Goal: Information Seeking & Learning: Compare options

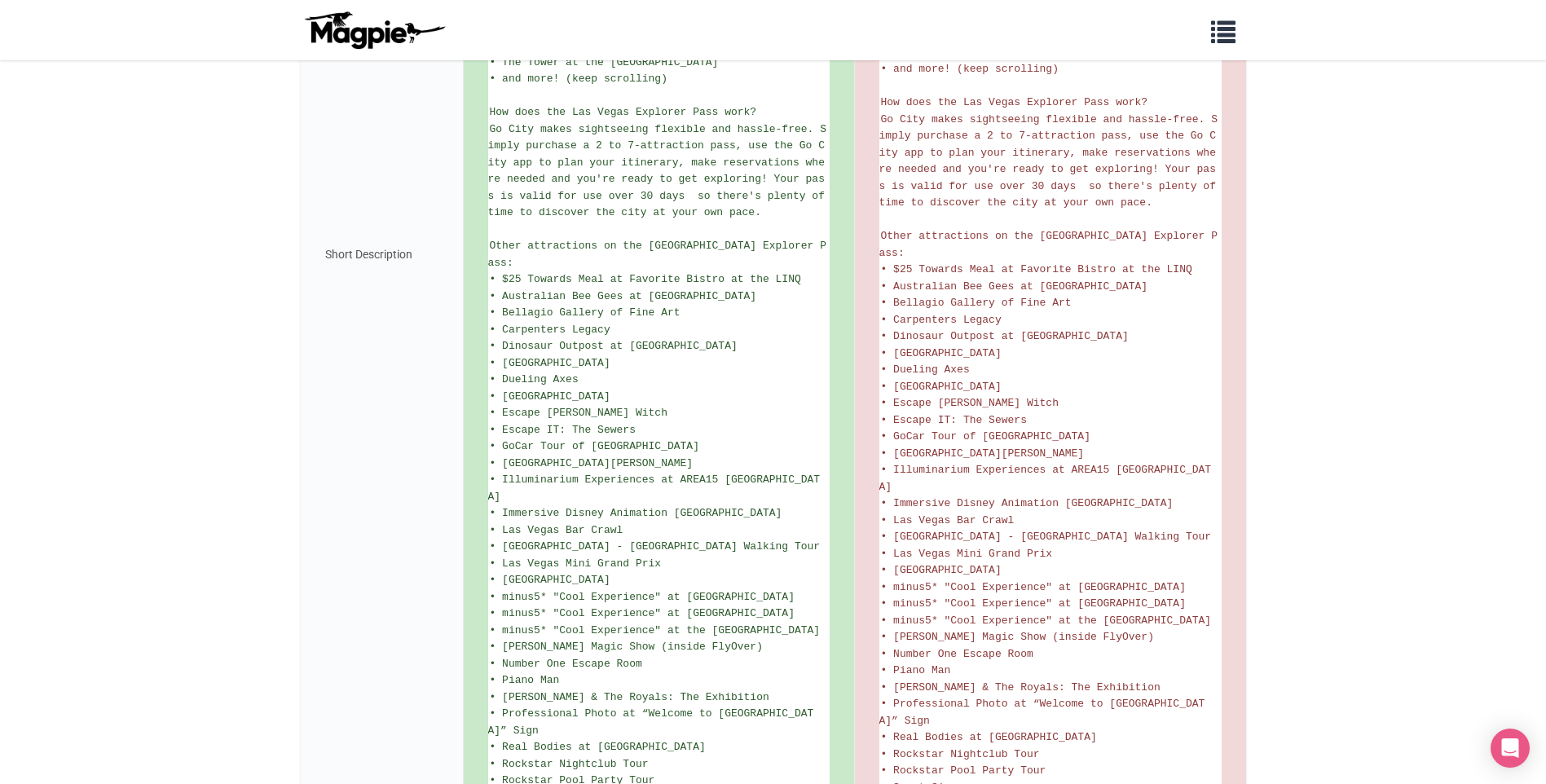
scroll to position [997, 0]
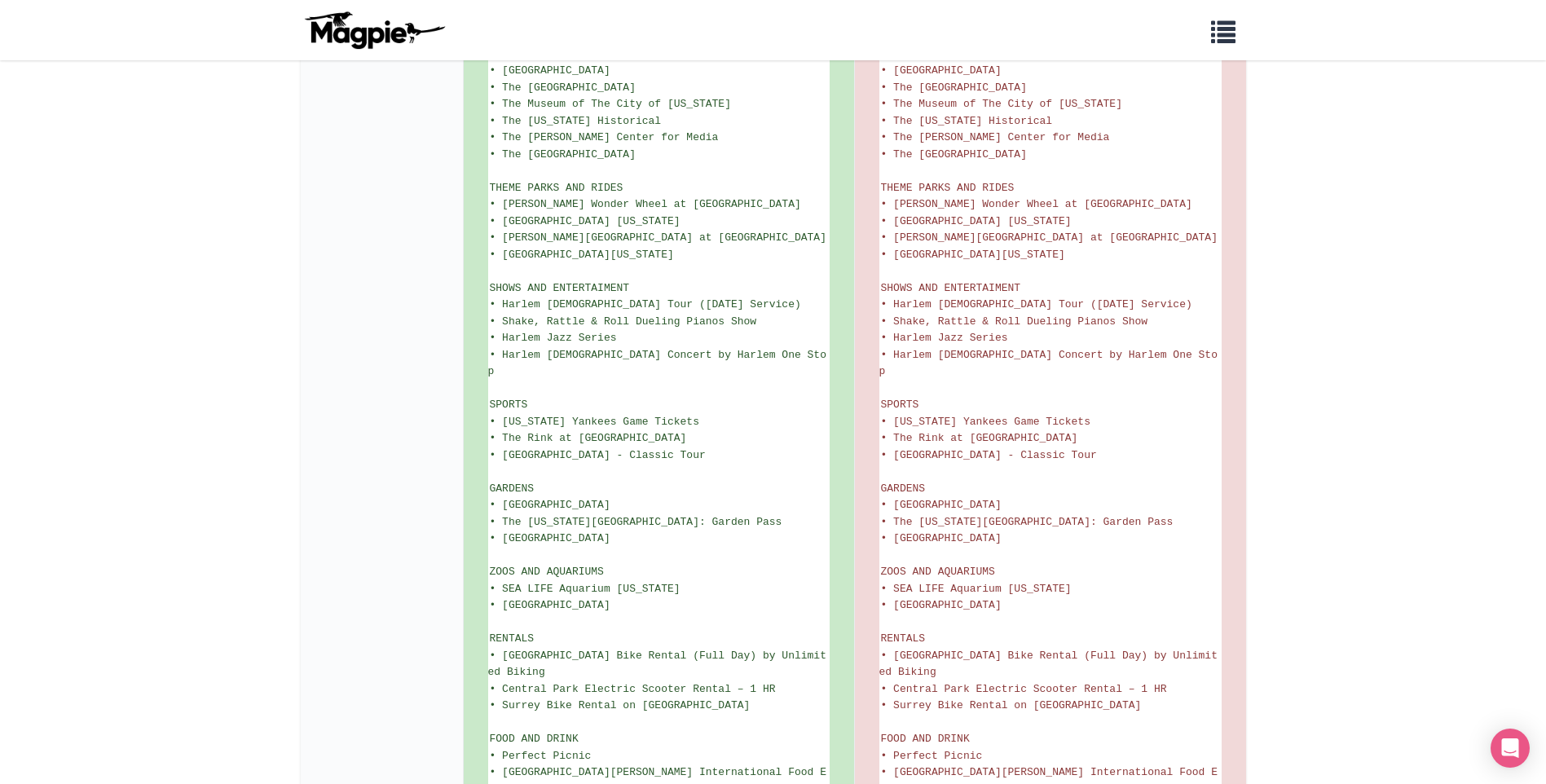
scroll to position [2640, 0]
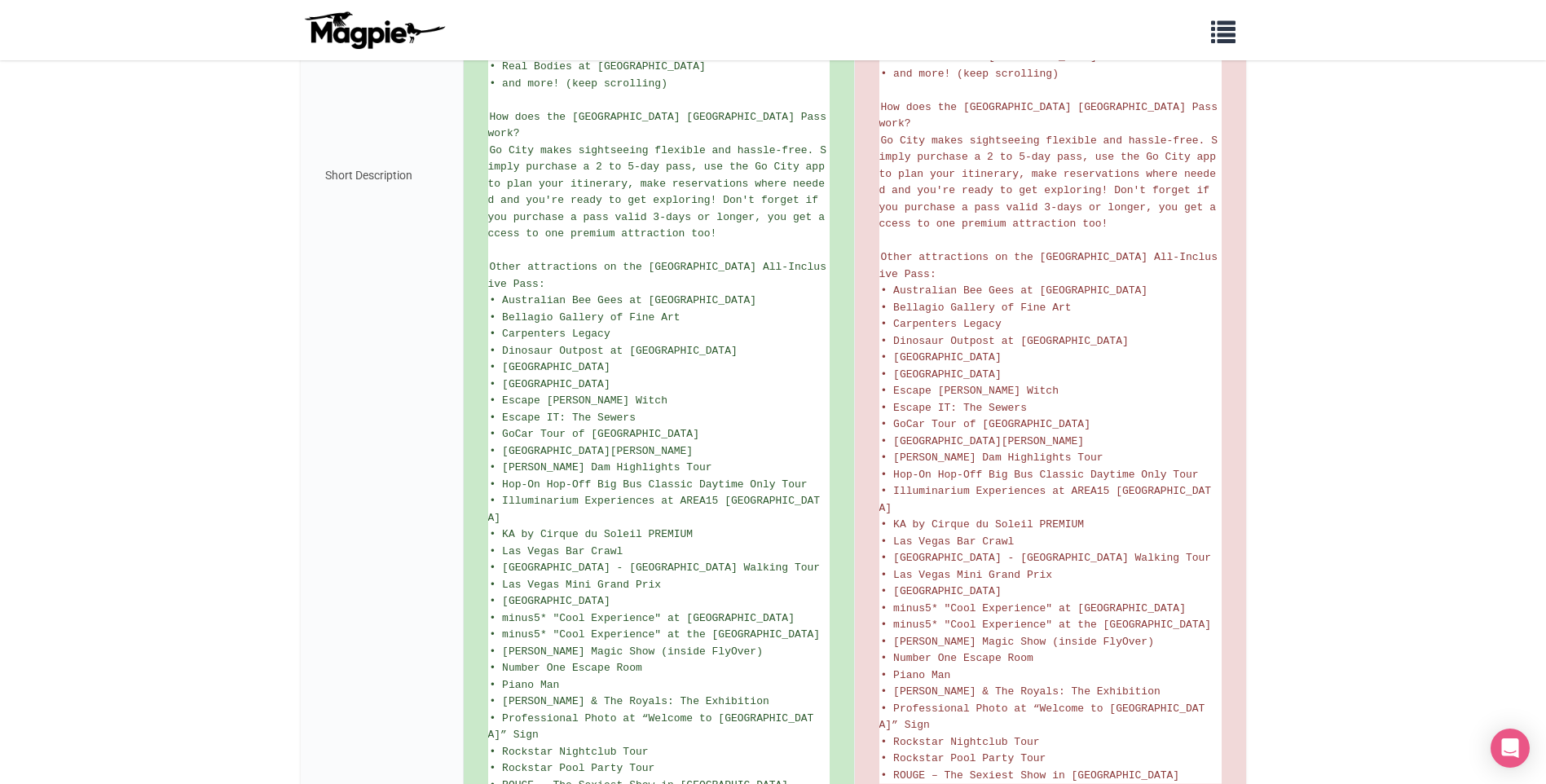
scroll to position [1131, 0]
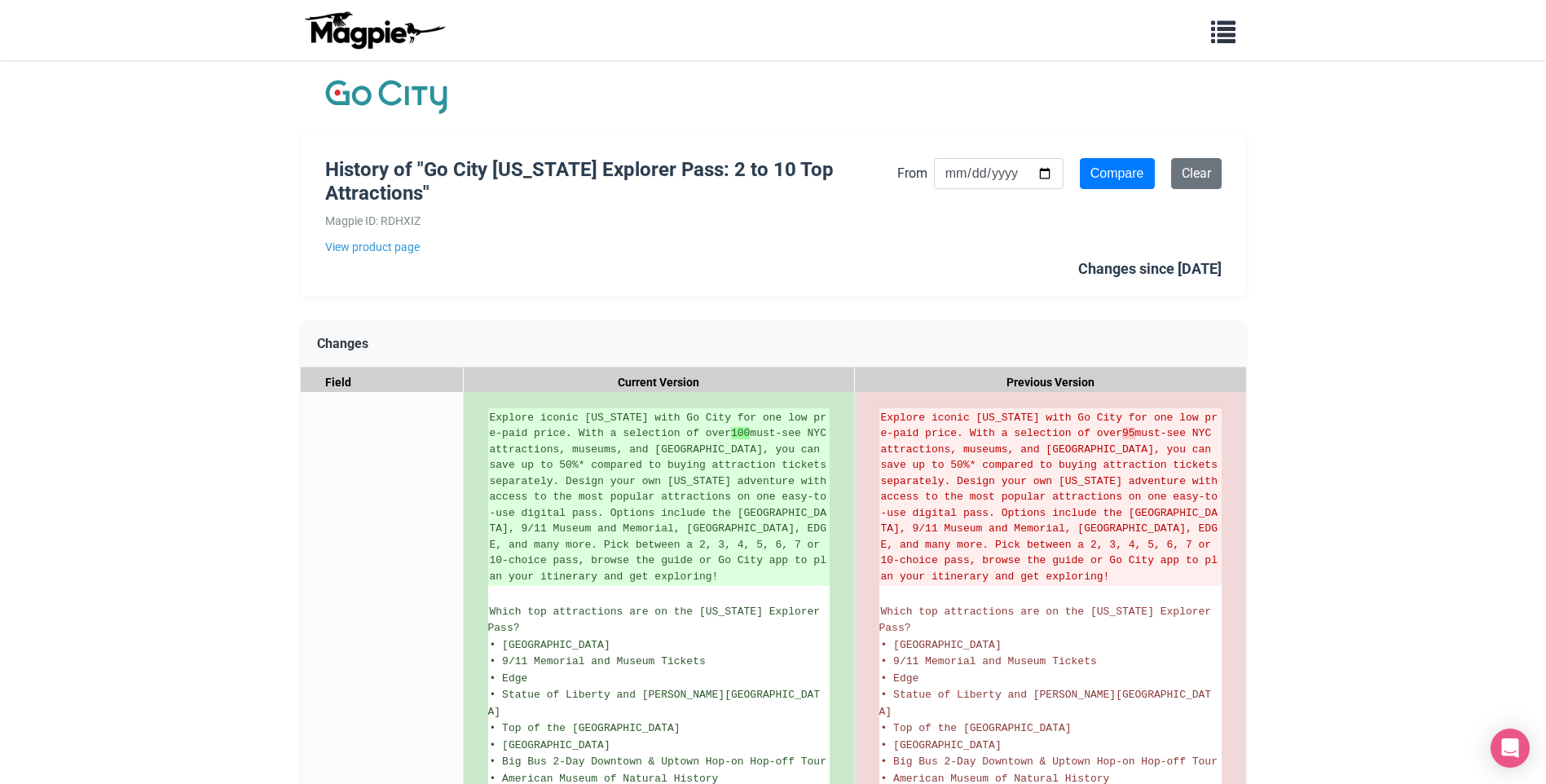
drag, startPoint x: 1391, startPoint y: 262, endPoint x: 1407, endPoint y: 264, distance: 16.1
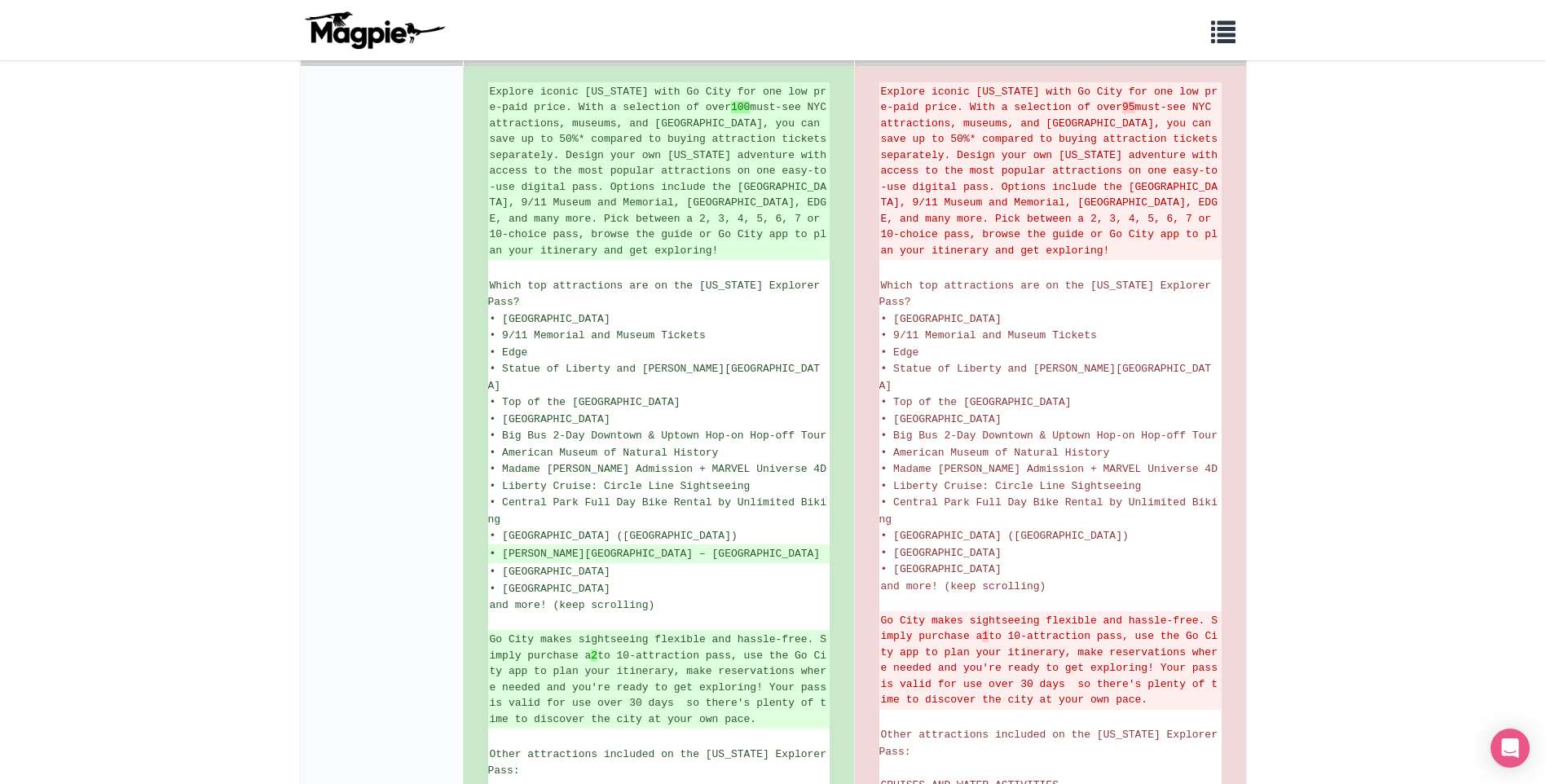
scroll to position [896, 0]
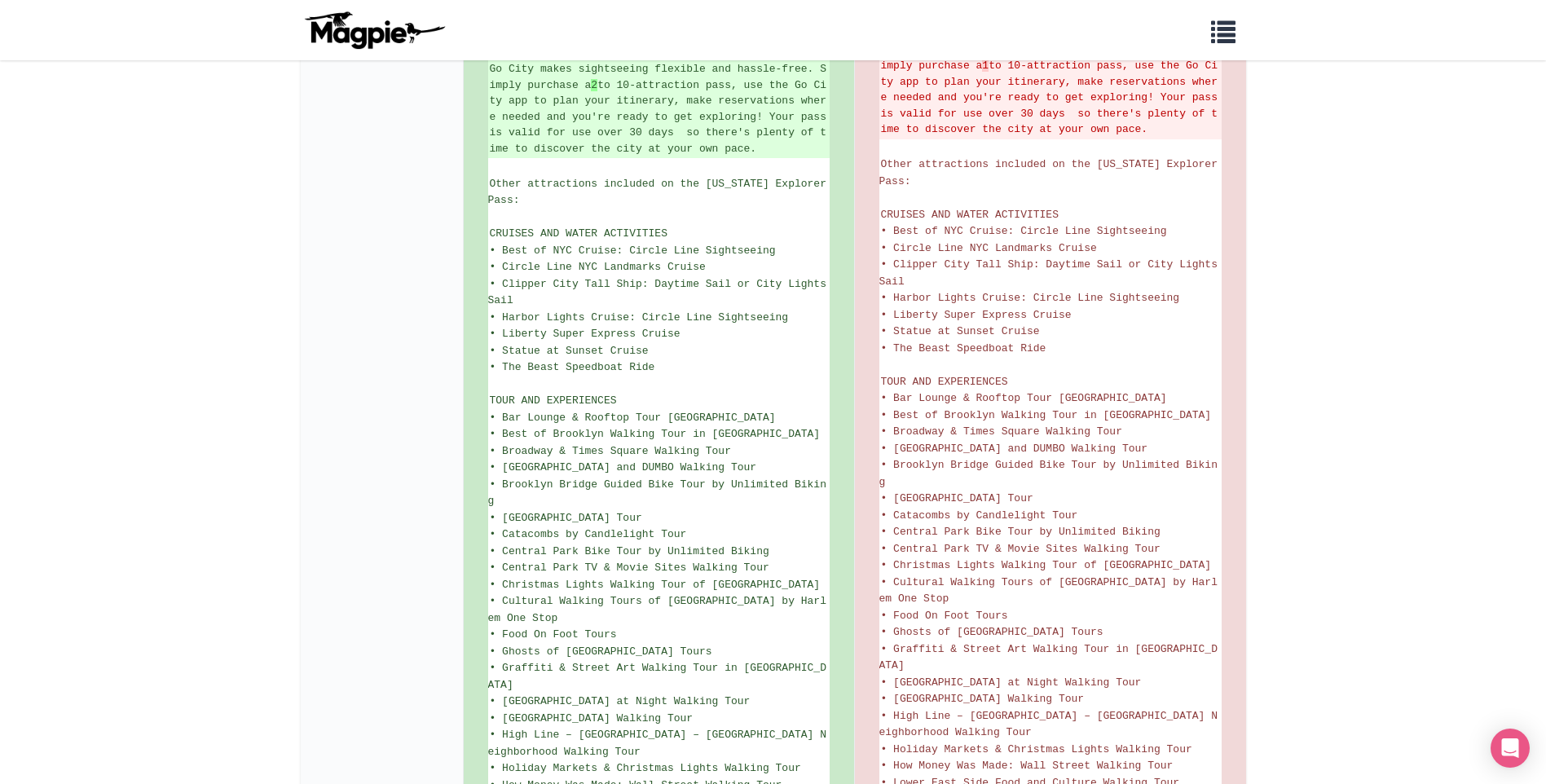
drag, startPoint x: 1448, startPoint y: 275, endPoint x: 1488, endPoint y: 218, distance: 69.6
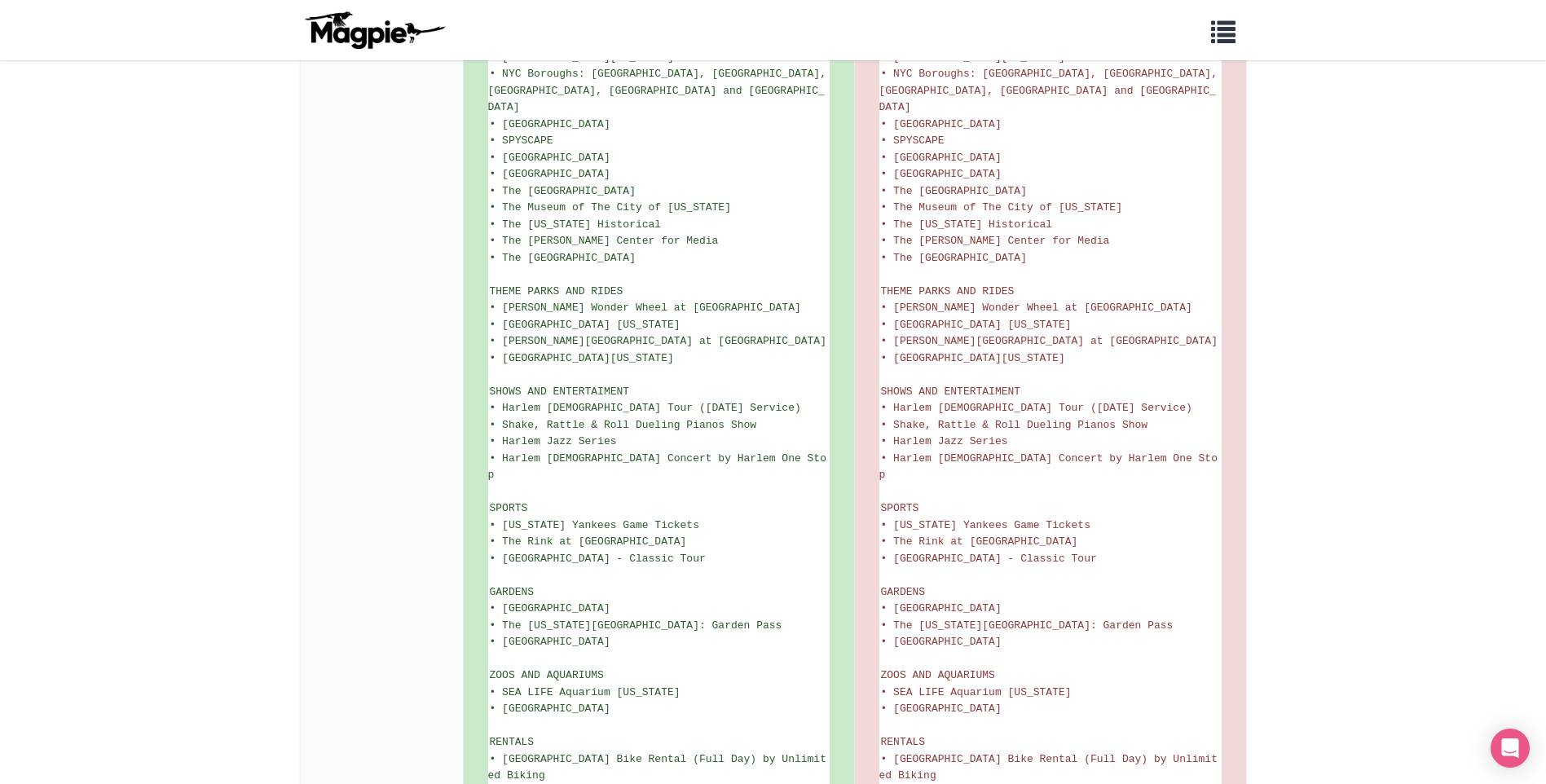
scroll to position [2640, 0]
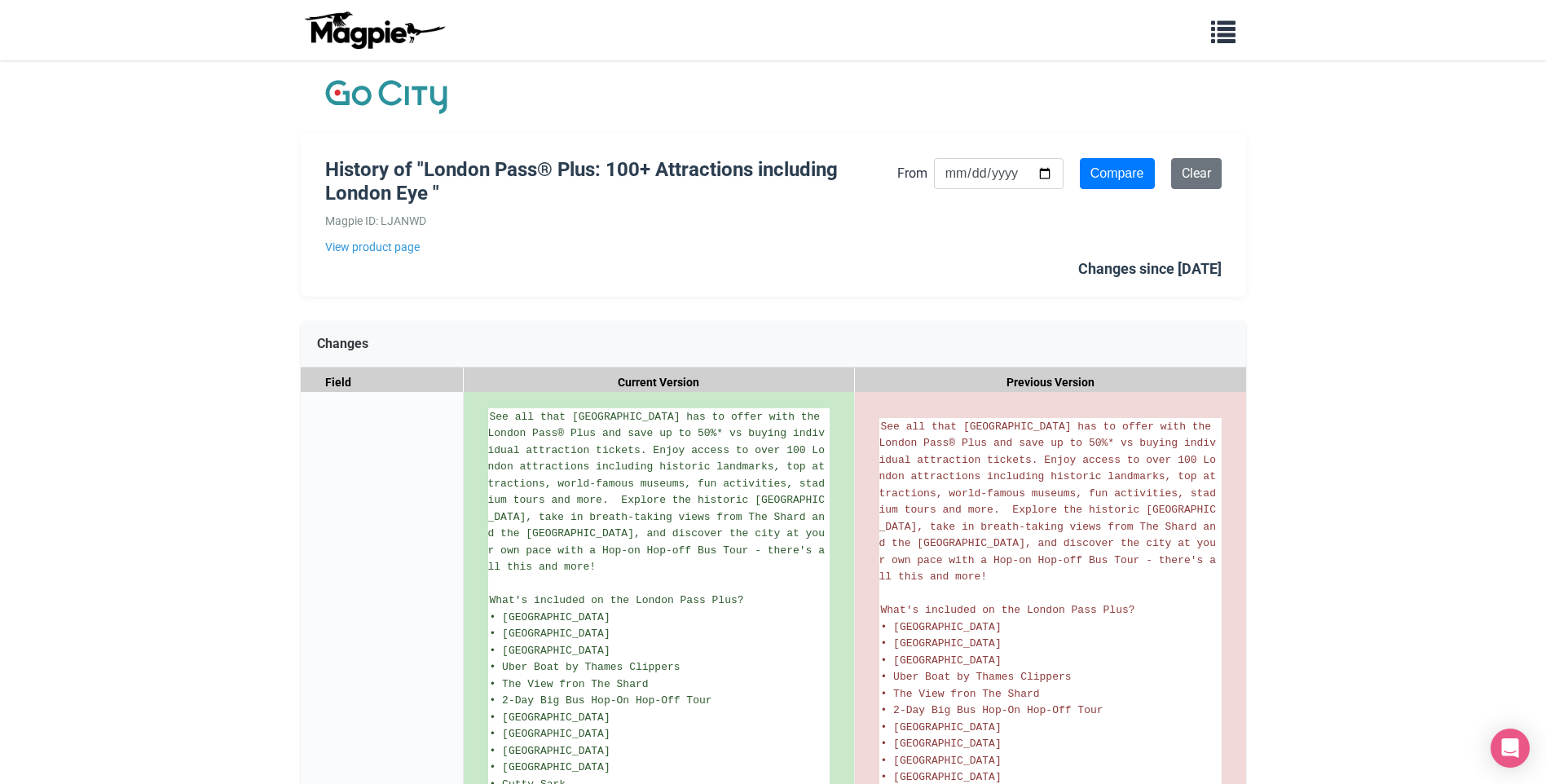
drag, startPoint x: 1369, startPoint y: 592, endPoint x: 1393, endPoint y: 542, distance: 55.5
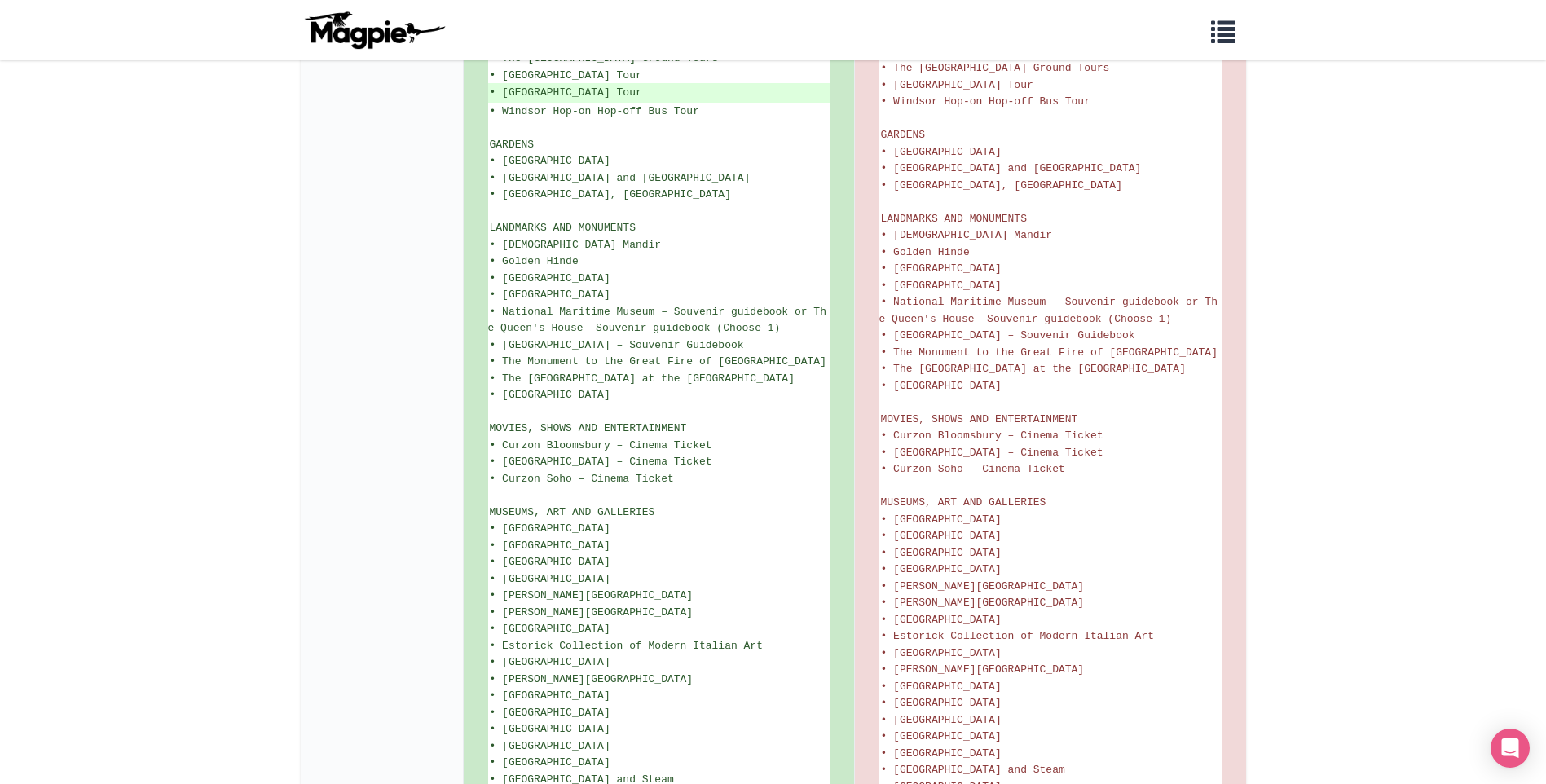
scroll to position [1203, 0]
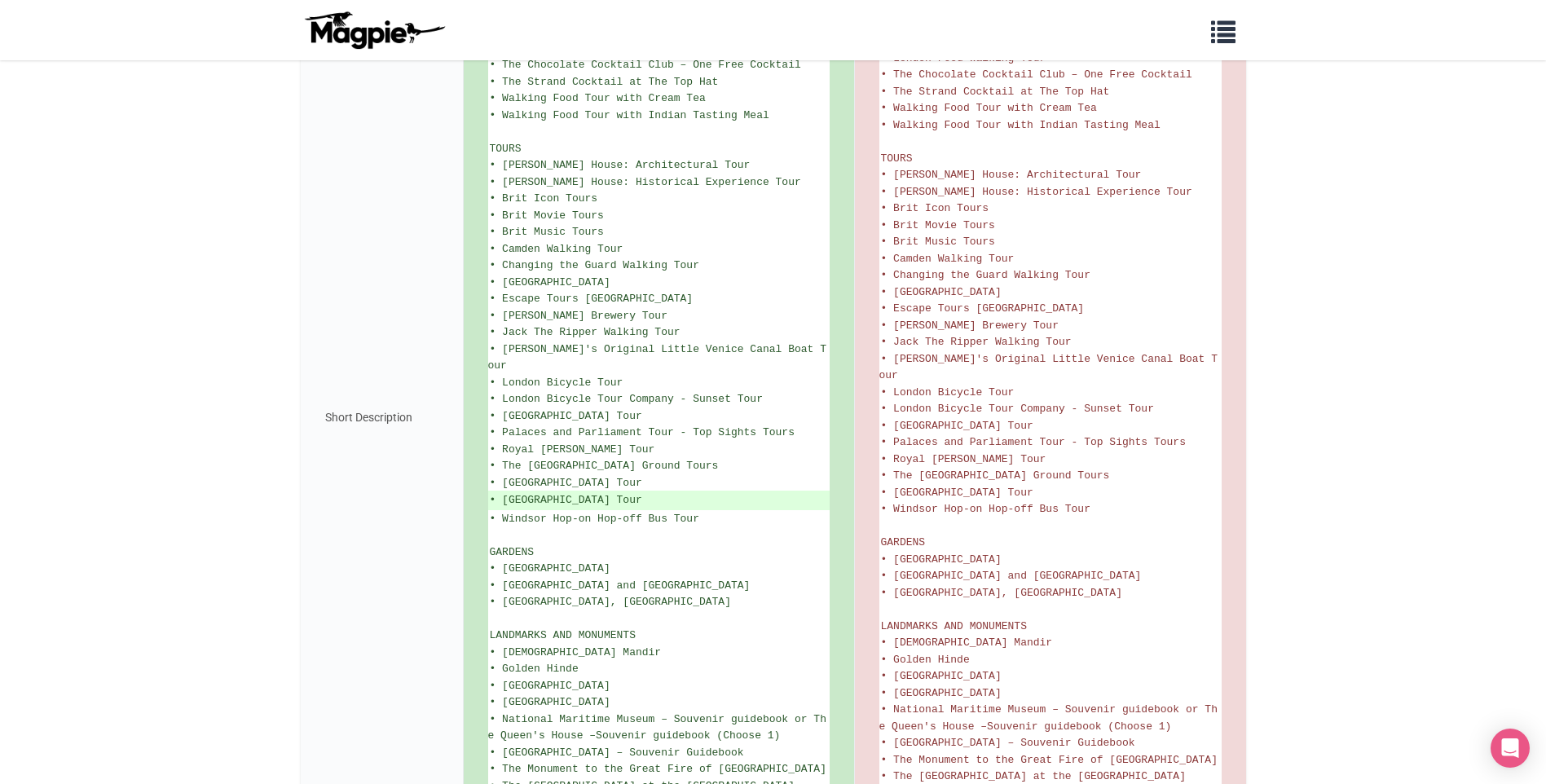
drag, startPoint x: 1448, startPoint y: 337, endPoint x: 1424, endPoint y: 220, distance: 119.4
click at [1418, 226] on body "Problems we solve Products Content Management and Distribution Magpie for Resel…" at bounding box center [773, 263] width 1546 height 2933
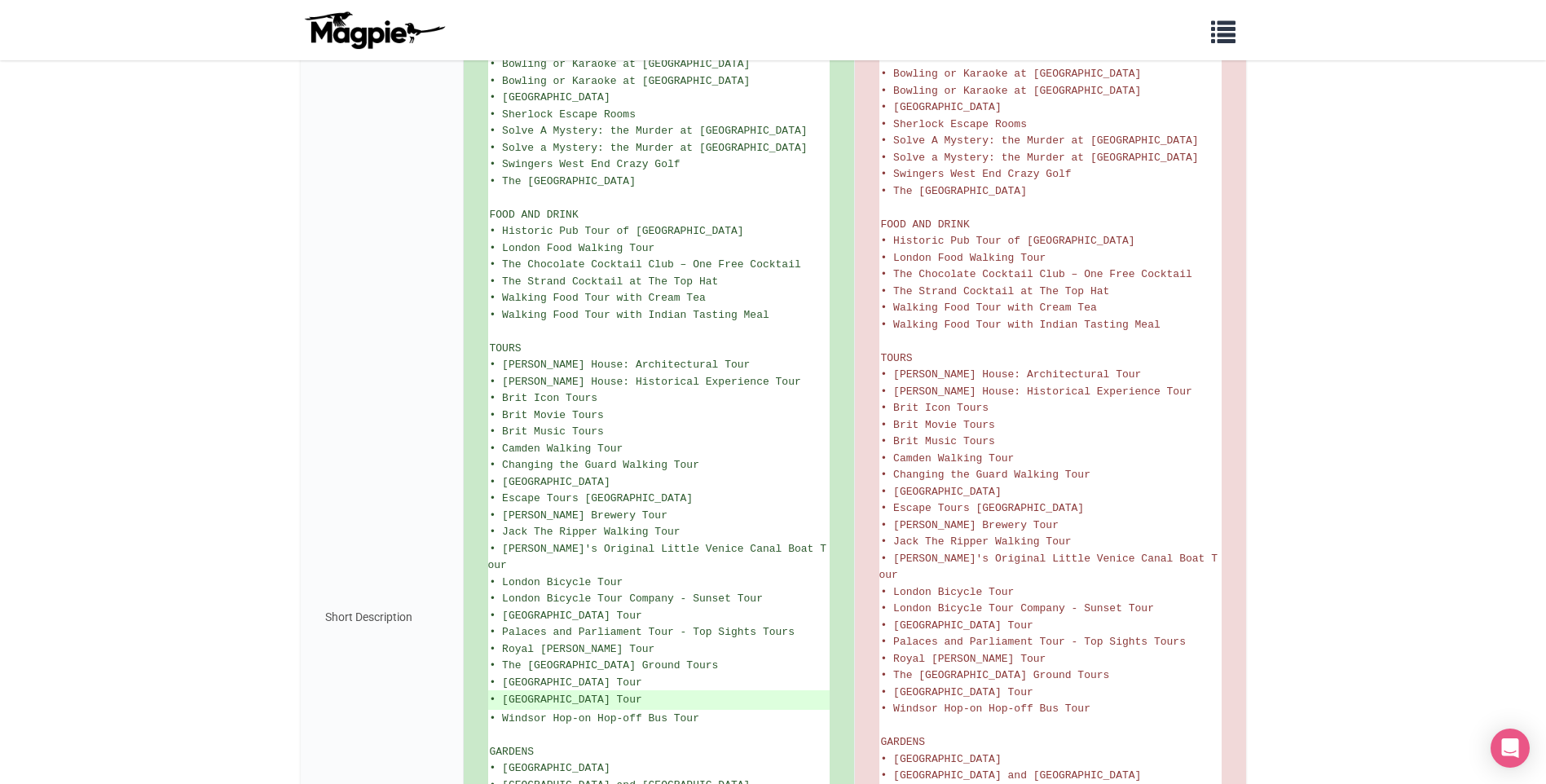
scroll to position [878, 0]
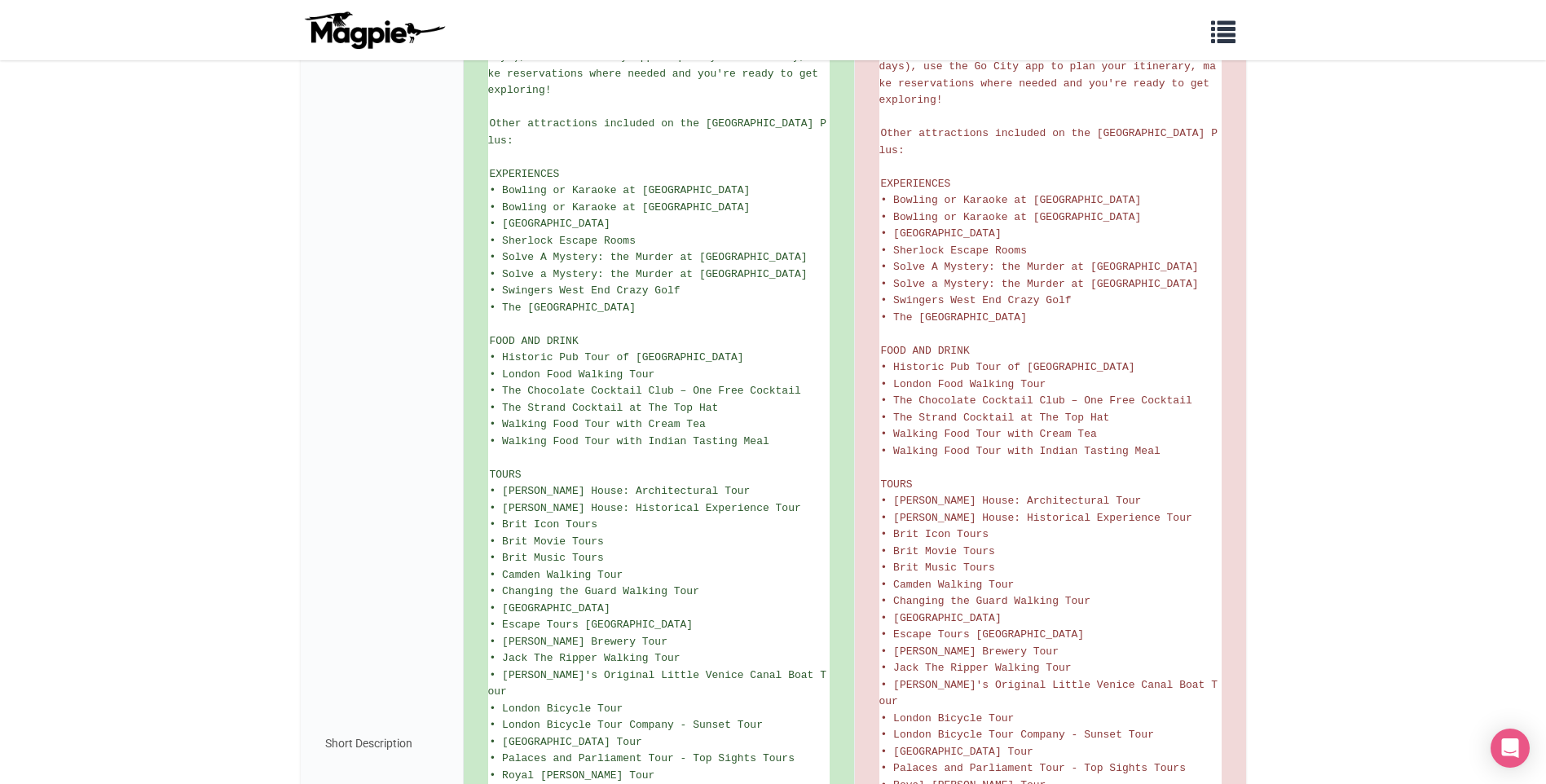
drag, startPoint x: 1399, startPoint y: 322, endPoint x: 1395, endPoint y: 313, distance: 9.8
click at [1396, 329] on body "Problems we solve Products Content Management and Distribution Magpie for Resel…" at bounding box center [773, 588] width 1546 height 2933
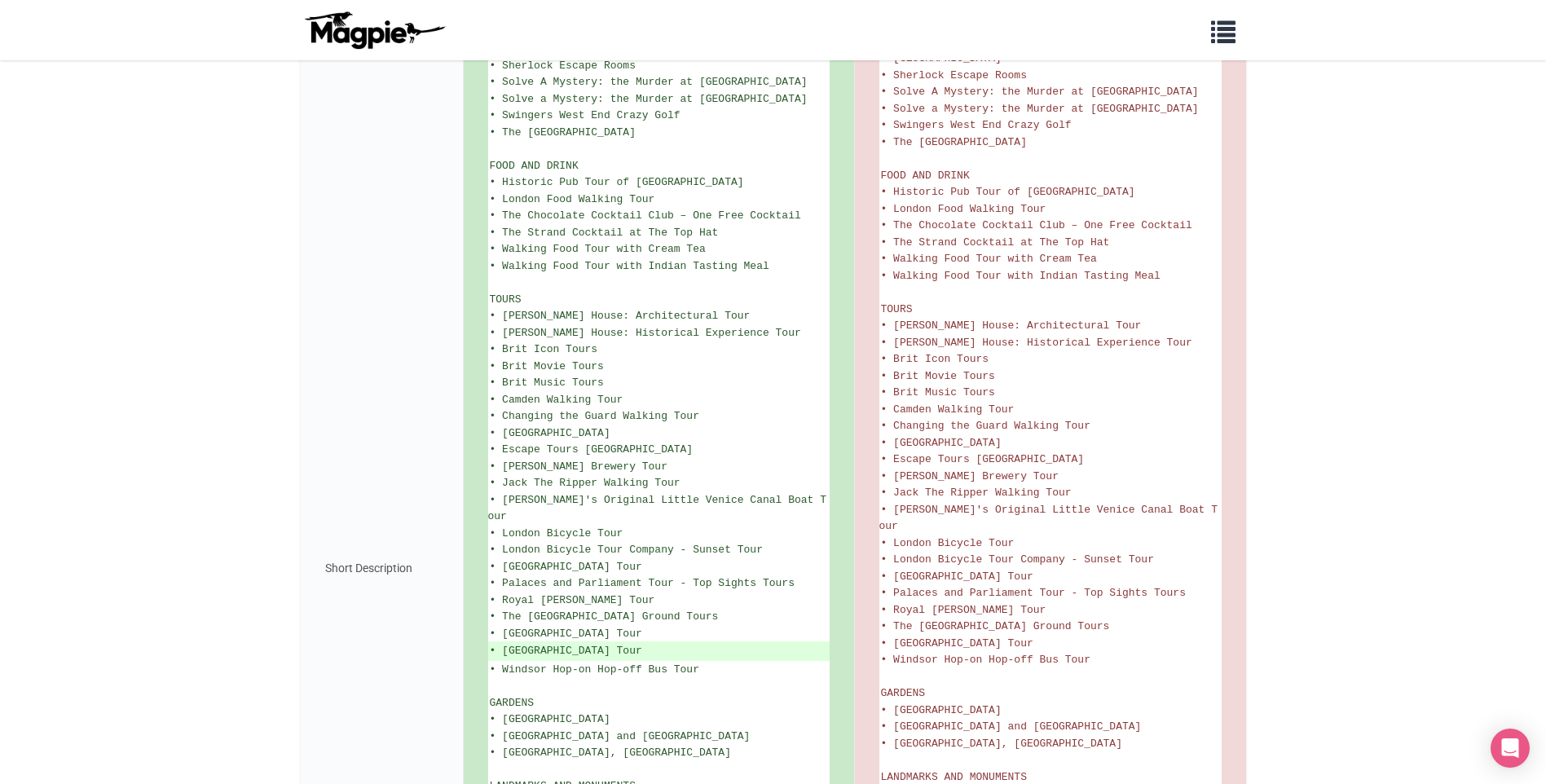
scroll to position [1059, 0]
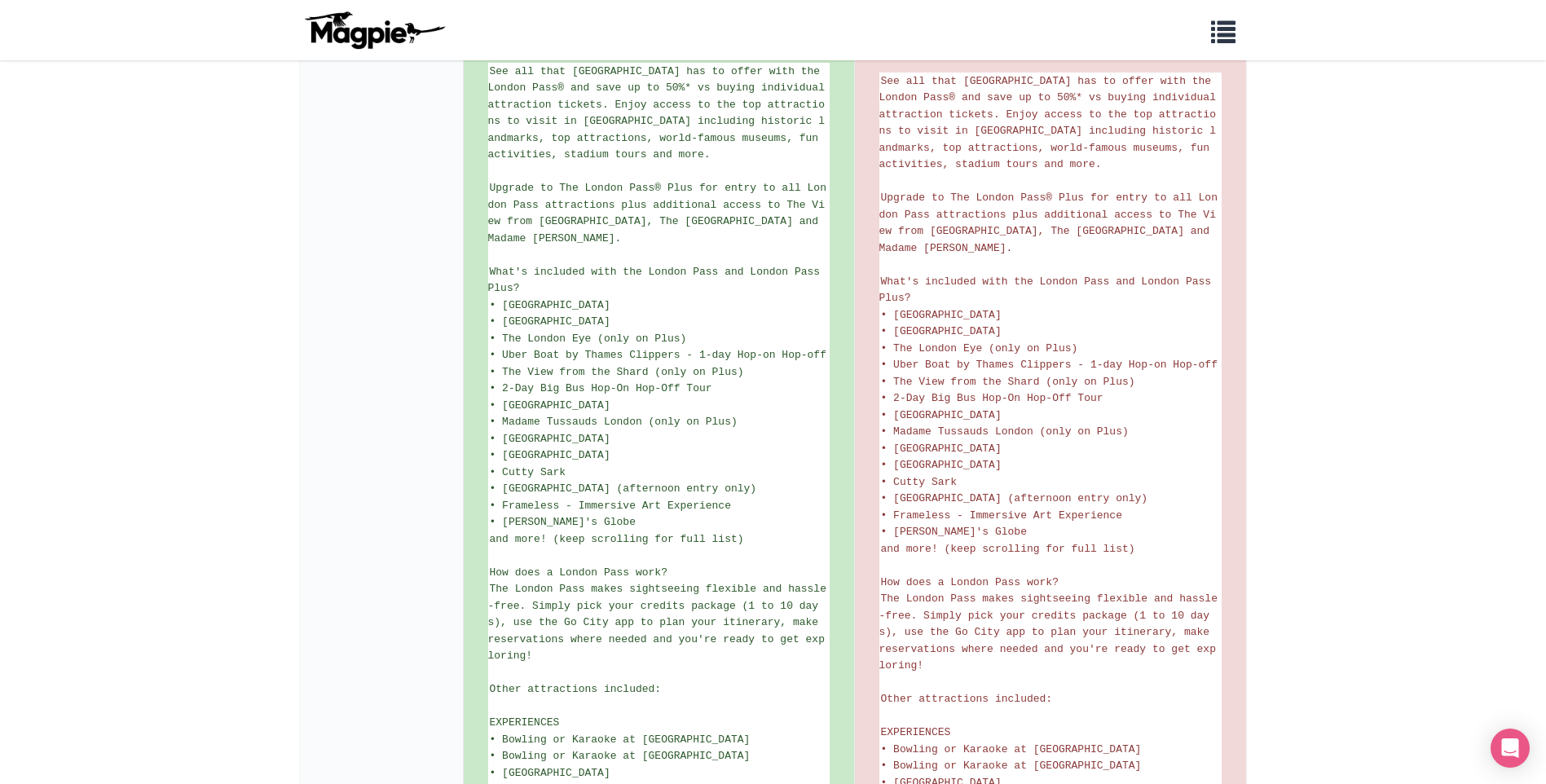
scroll to position [245, 0]
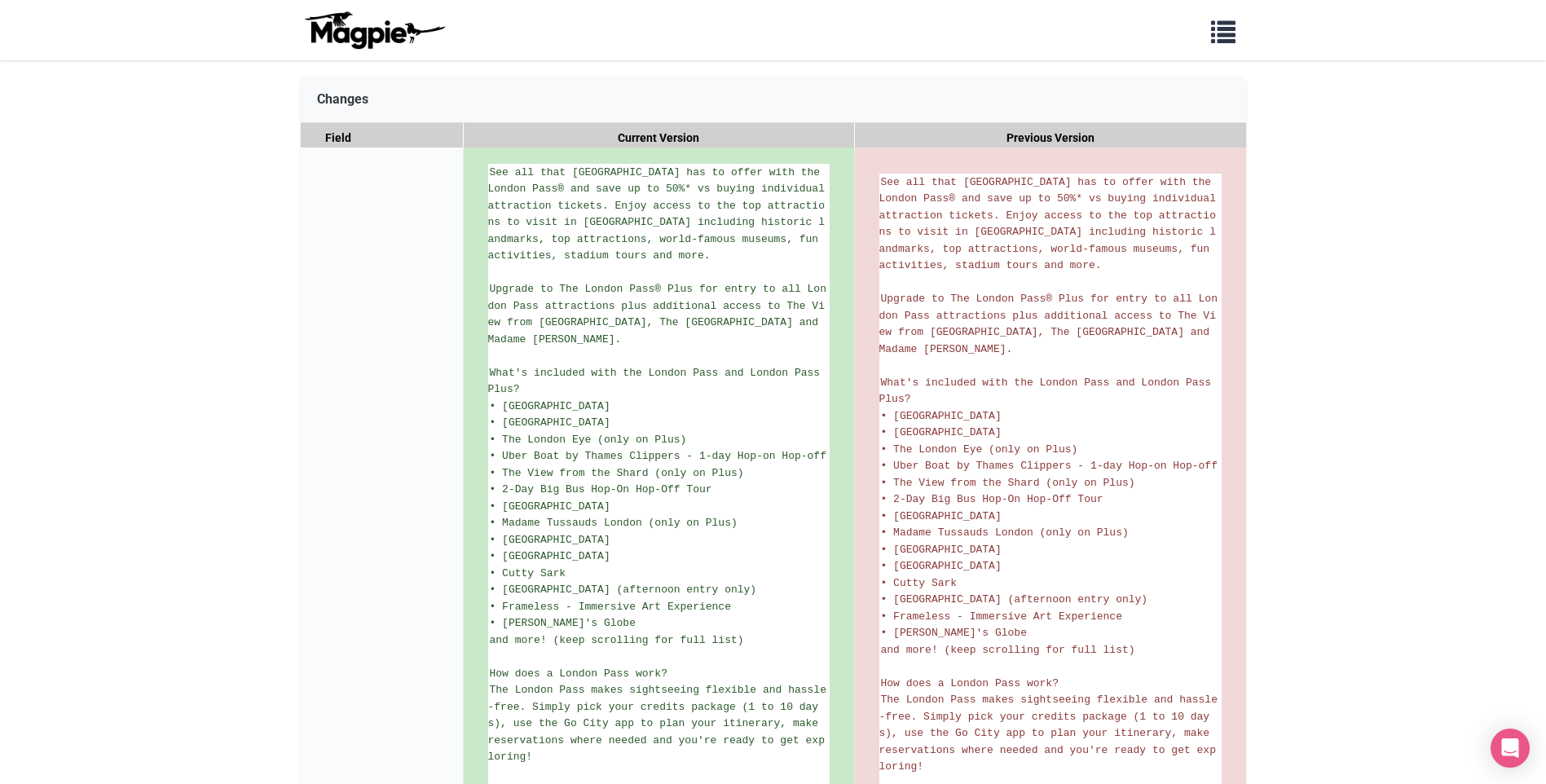
drag, startPoint x: 1426, startPoint y: 428, endPoint x: 1383, endPoint y: 351, distance: 88.2
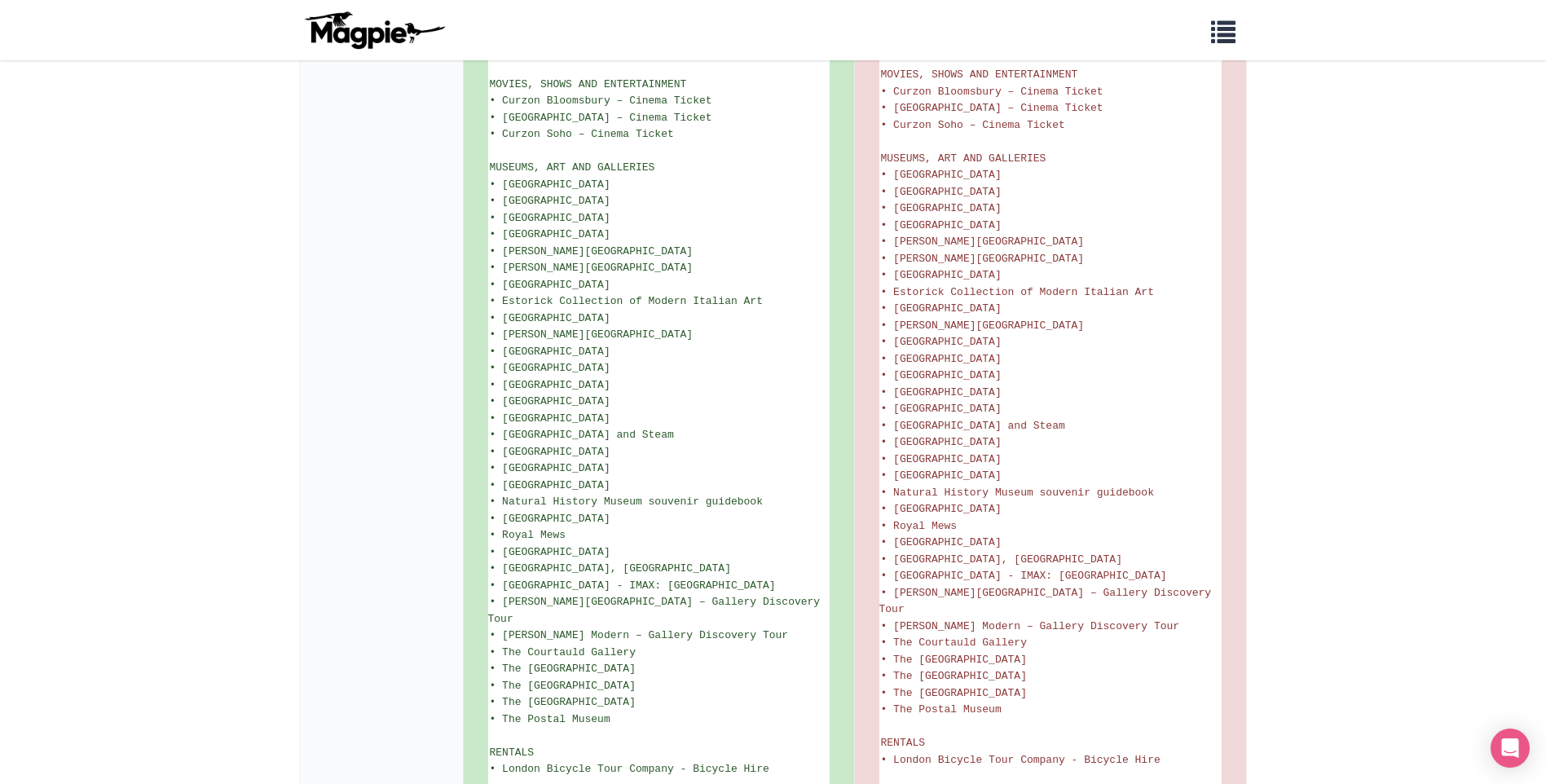
scroll to position [2149, 0]
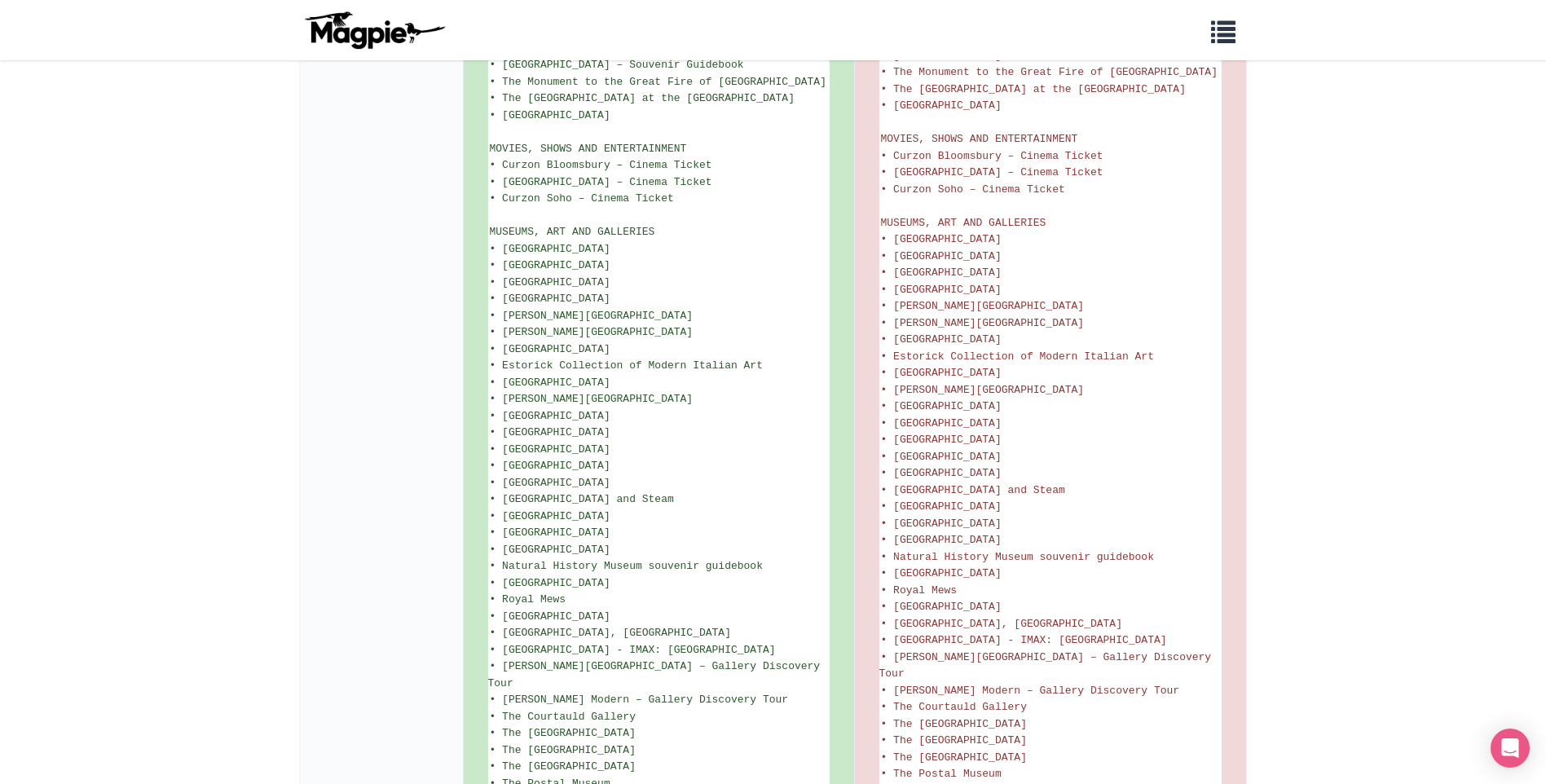
scroll to position [2099, 0]
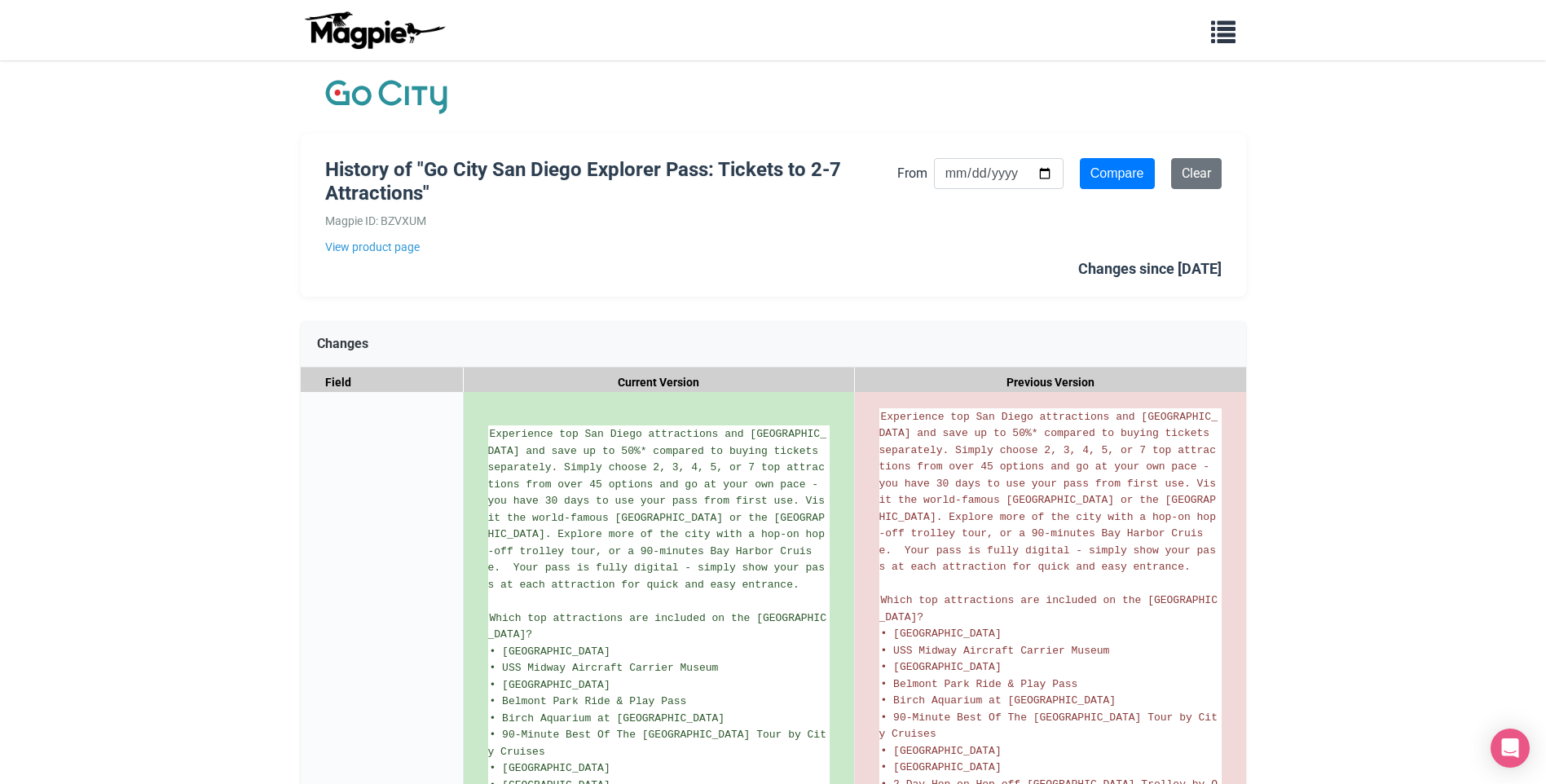
drag, startPoint x: 1271, startPoint y: 272, endPoint x: 1410, endPoint y: 229, distance: 145.5
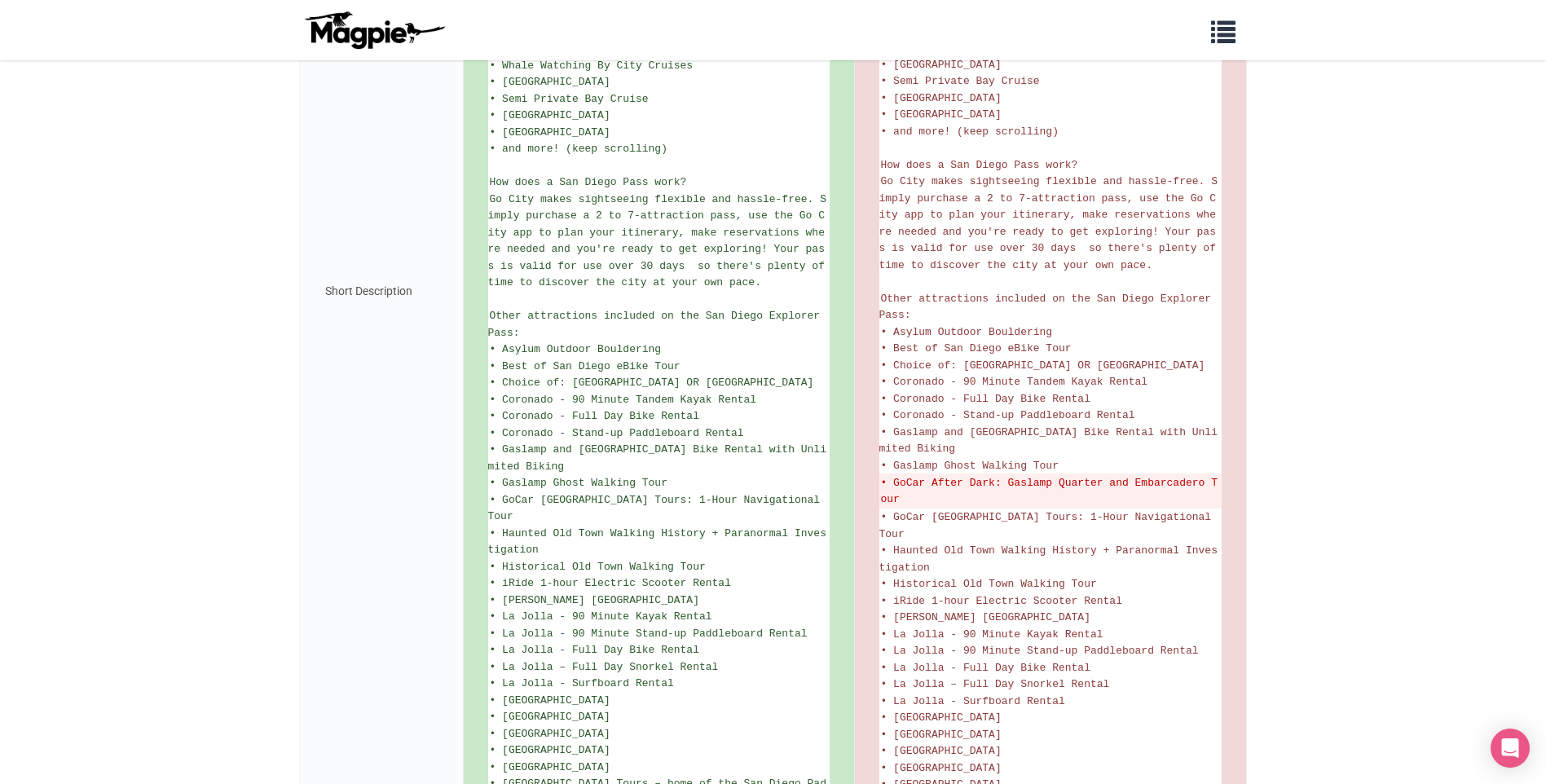
scroll to position [814, 0]
